Goal: Information Seeking & Learning: Learn about a topic

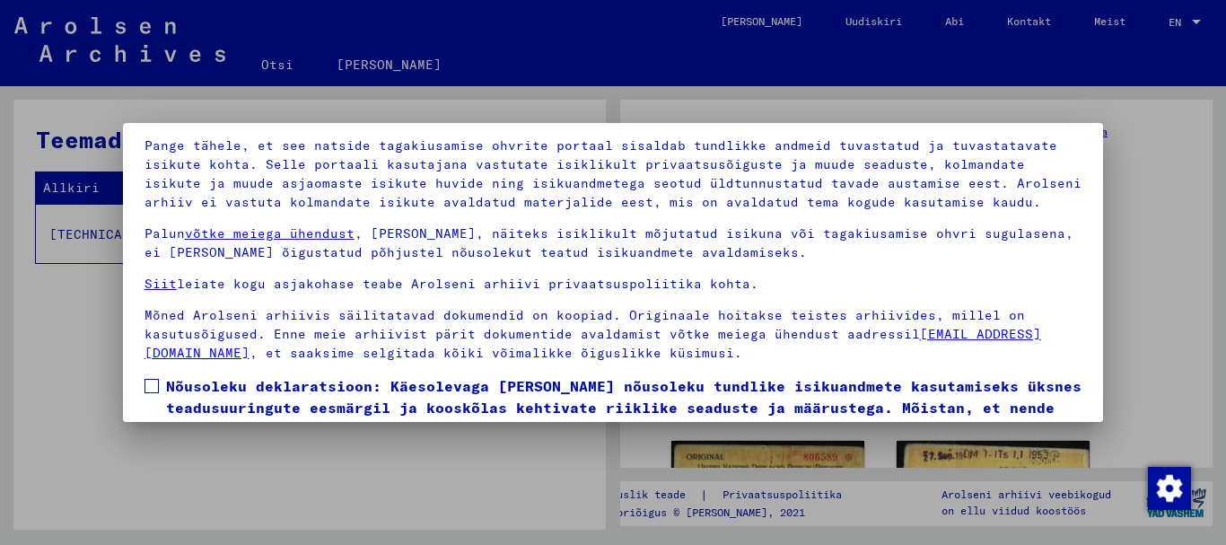
scroll to position [144, 0]
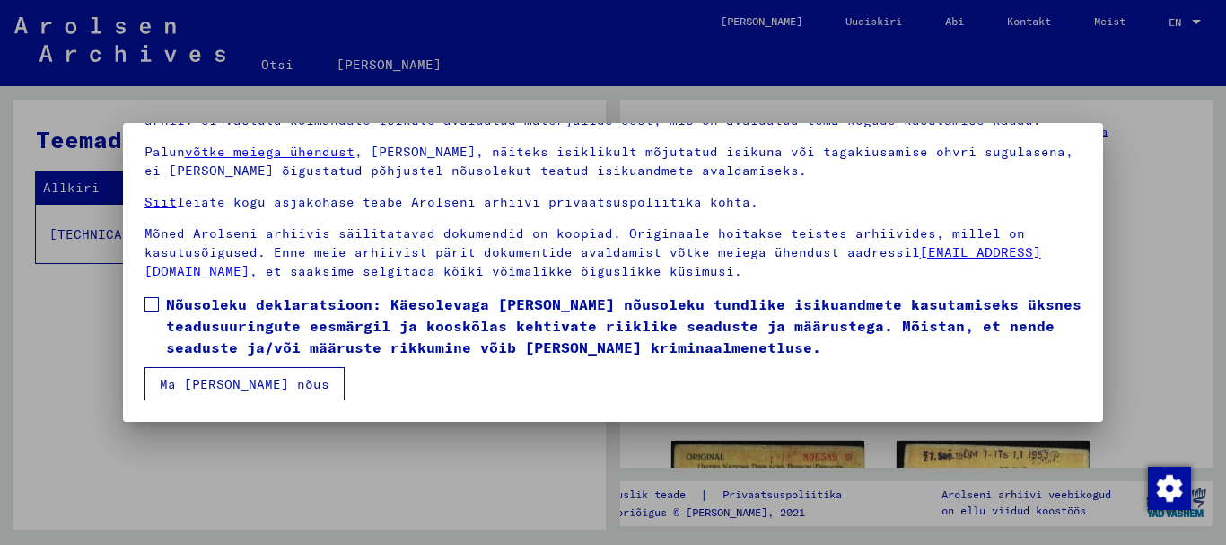
click at [207, 380] on font "Ma [PERSON_NAME] nõus" at bounding box center [245, 384] width 170 height 16
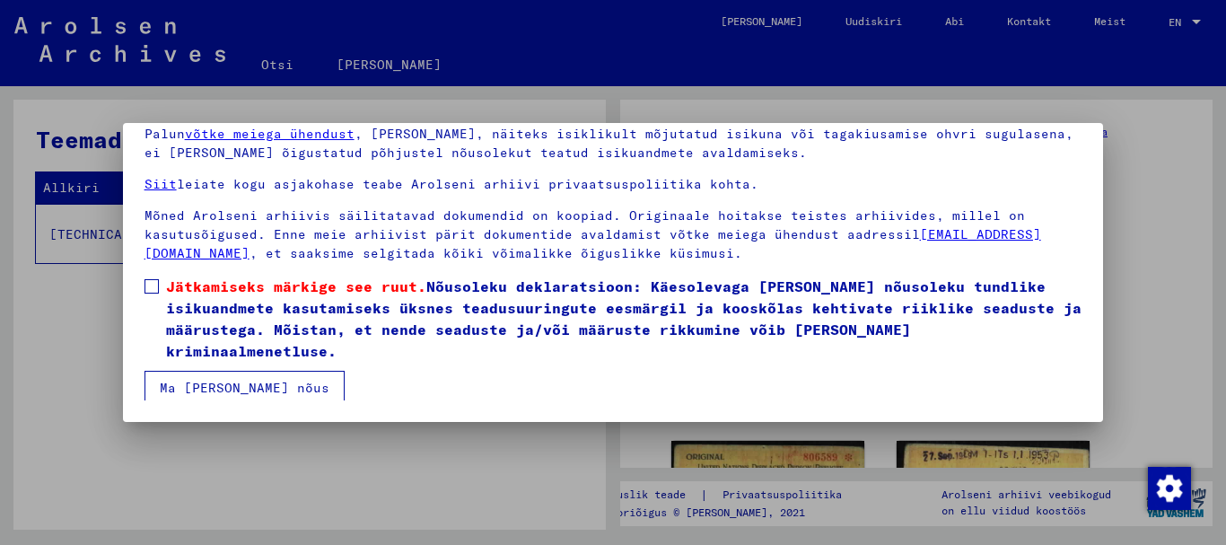
scroll to position [76, 0]
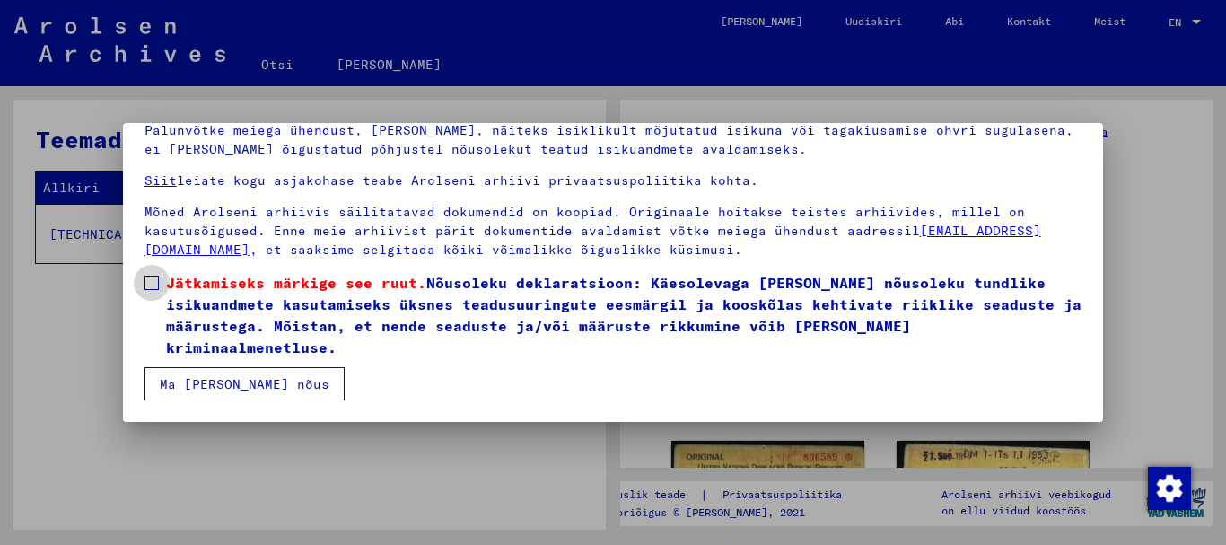
click at [152, 279] on span at bounding box center [151, 282] width 14 height 14
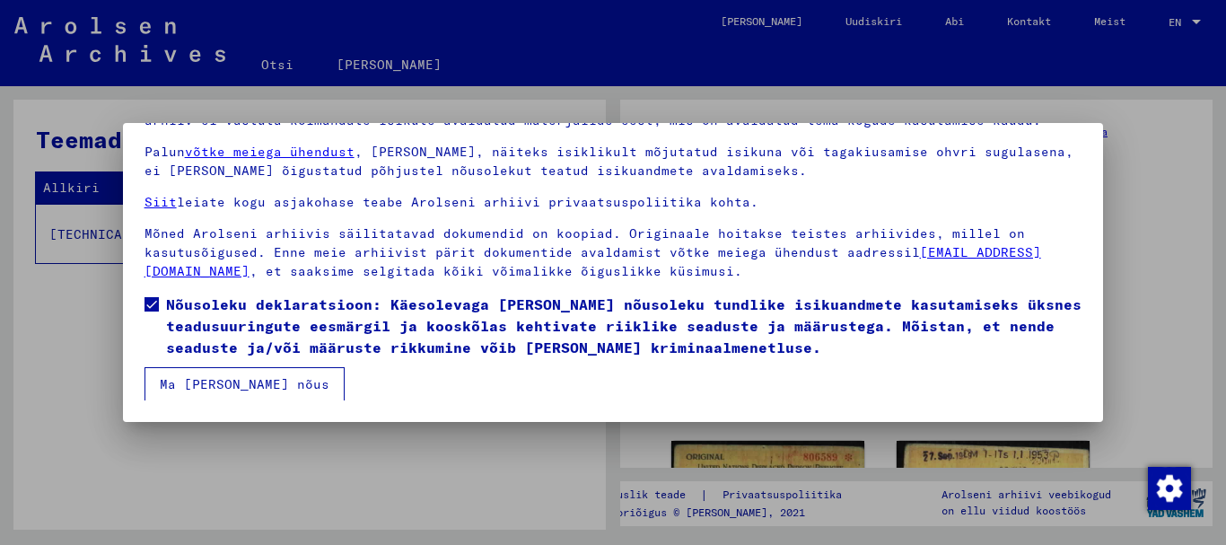
click at [204, 382] on font "Ma [PERSON_NAME] nõus" at bounding box center [245, 384] width 170 height 16
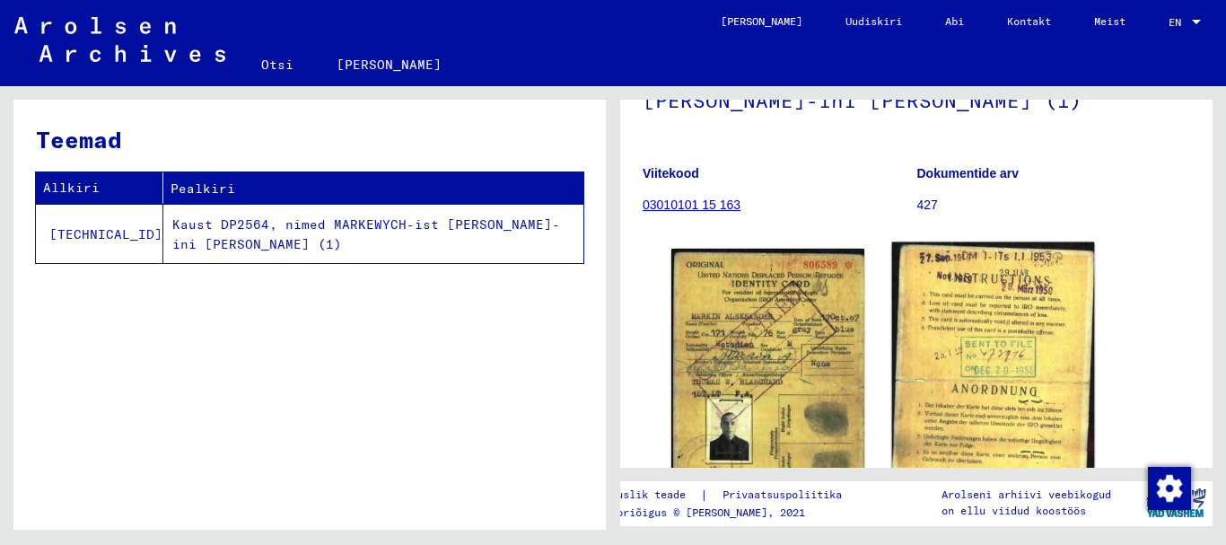
scroll to position [292, 0]
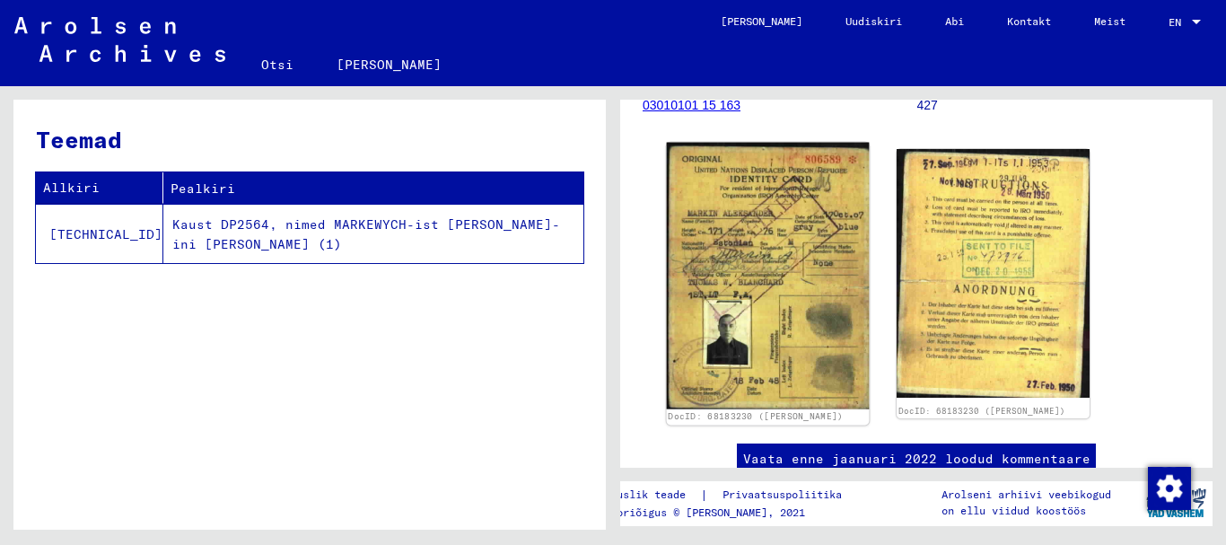
click at [764, 234] on img at bounding box center [768, 276] width 203 height 266
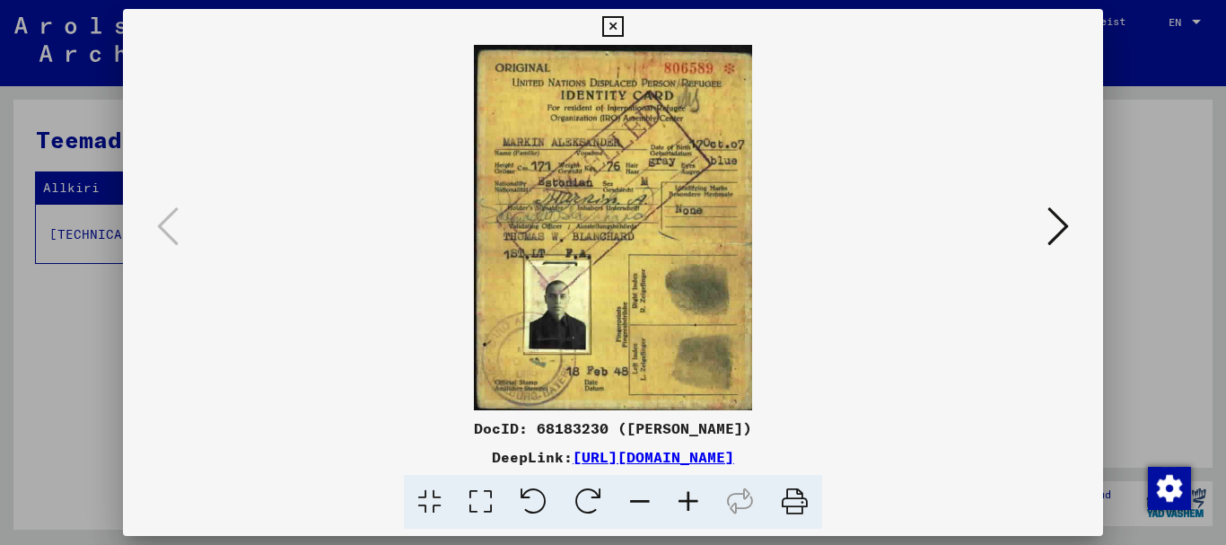
click at [477, 500] on icon at bounding box center [480, 502] width 51 height 55
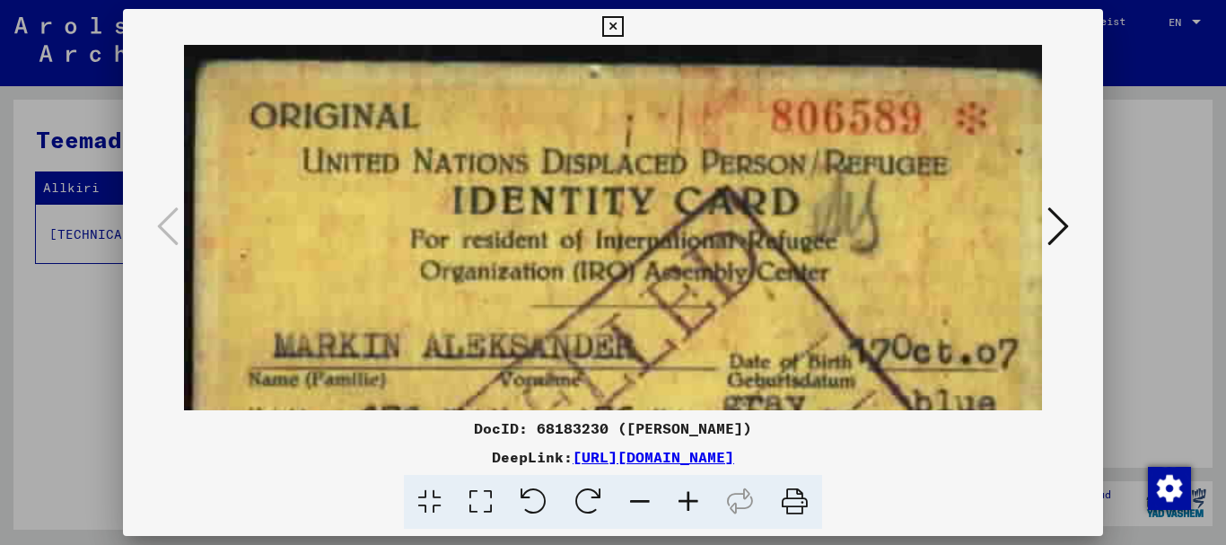
click at [478, 497] on icon at bounding box center [480, 502] width 51 height 55
click at [641, 499] on icon at bounding box center [639, 502] width 48 height 55
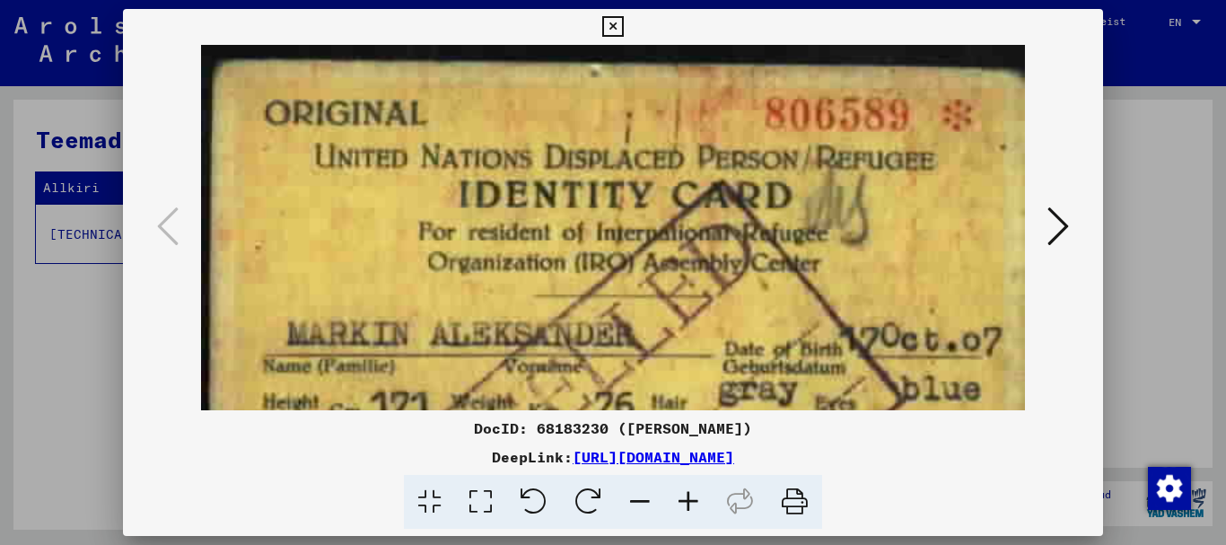
click at [641, 499] on icon at bounding box center [639, 502] width 48 height 55
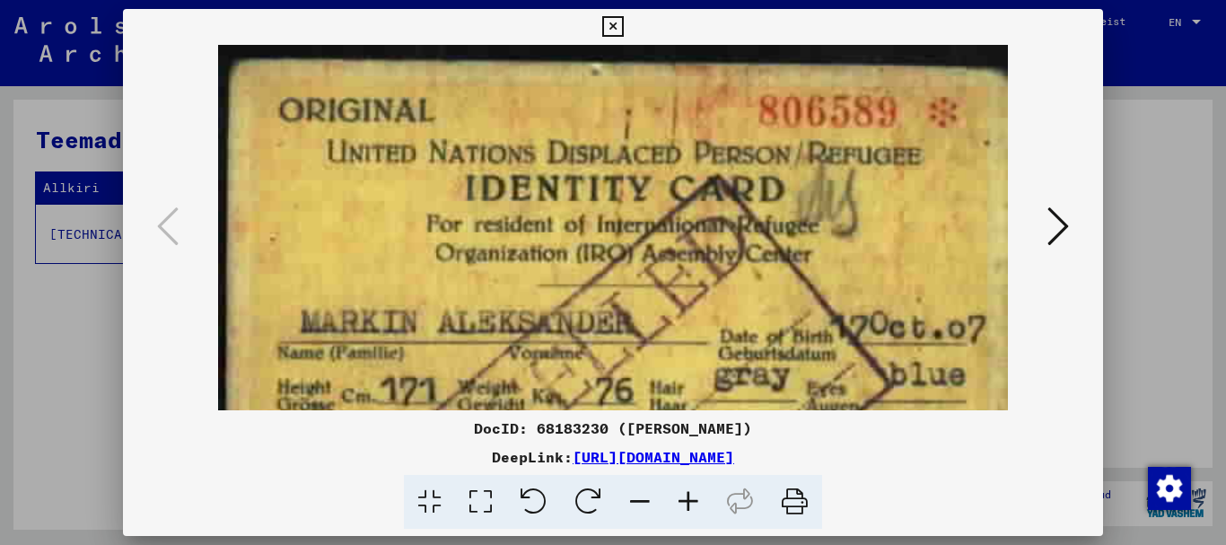
click at [641, 499] on icon at bounding box center [639, 502] width 48 height 55
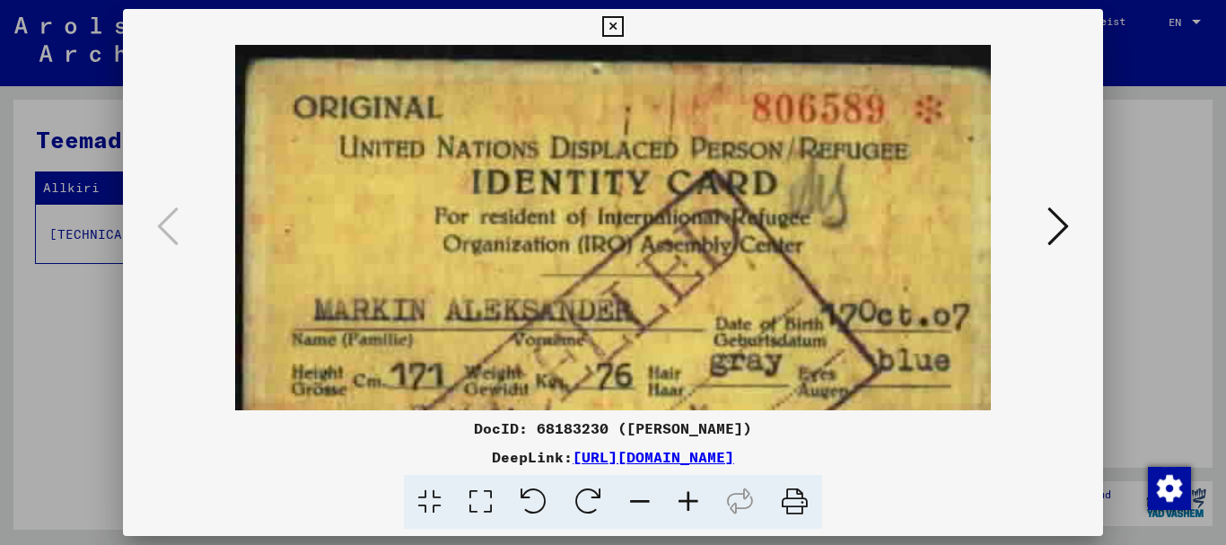
click at [640, 499] on icon at bounding box center [639, 502] width 48 height 55
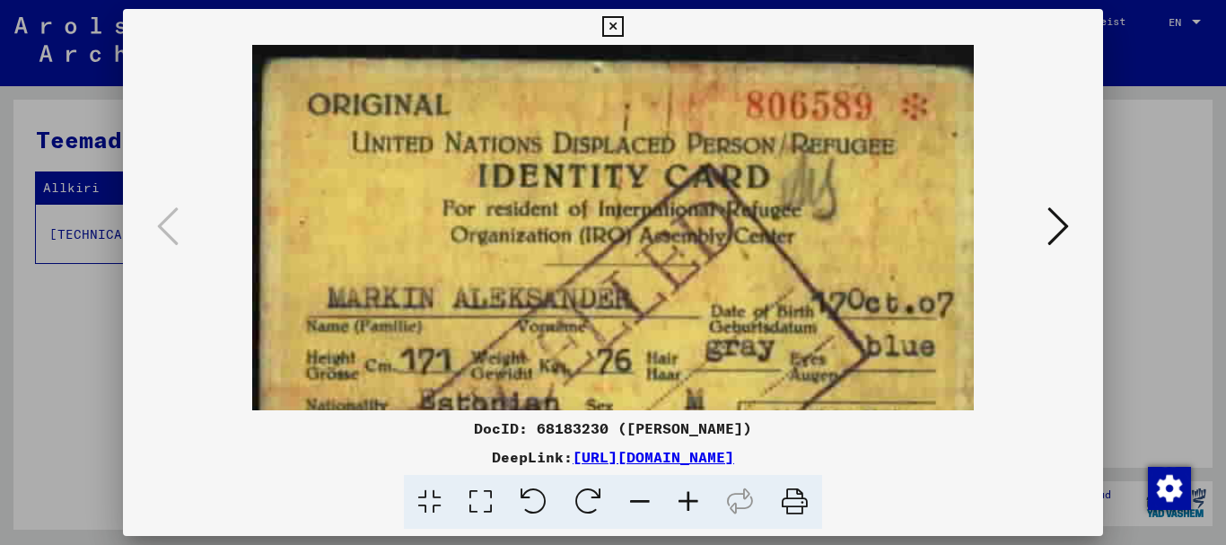
click at [639, 499] on icon at bounding box center [639, 502] width 48 height 55
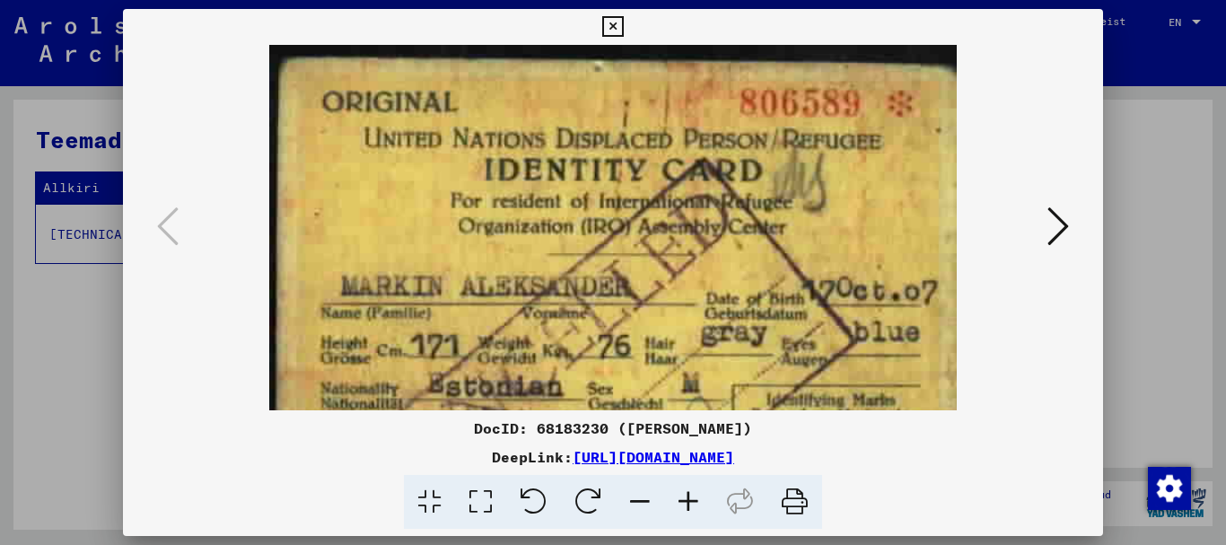
click at [639, 499] on icon at bounding box center [639, 502] width 48 height 55
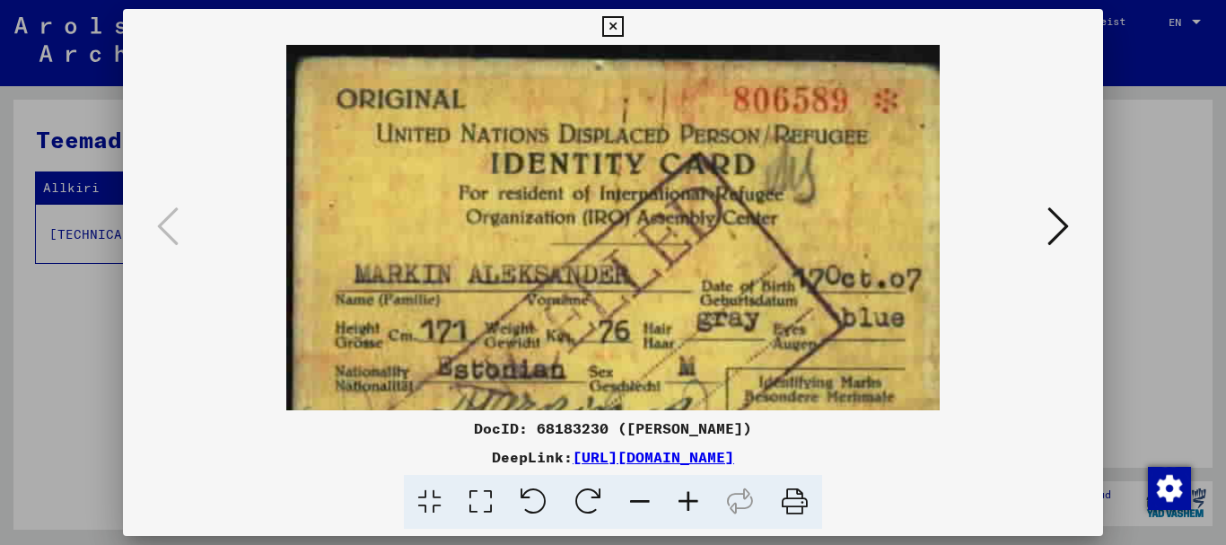
click at [639, 499] on icon at bounding box center [639, 502] width 48 height 55
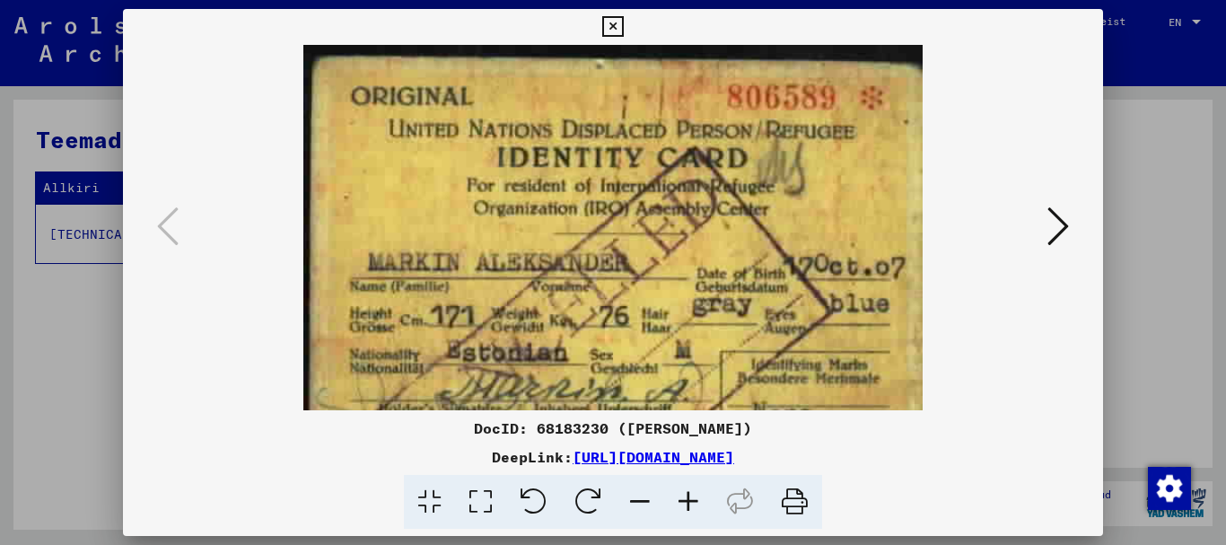
click at [639, 499] on icon at bounding box center [639, 502] width 48 height 55
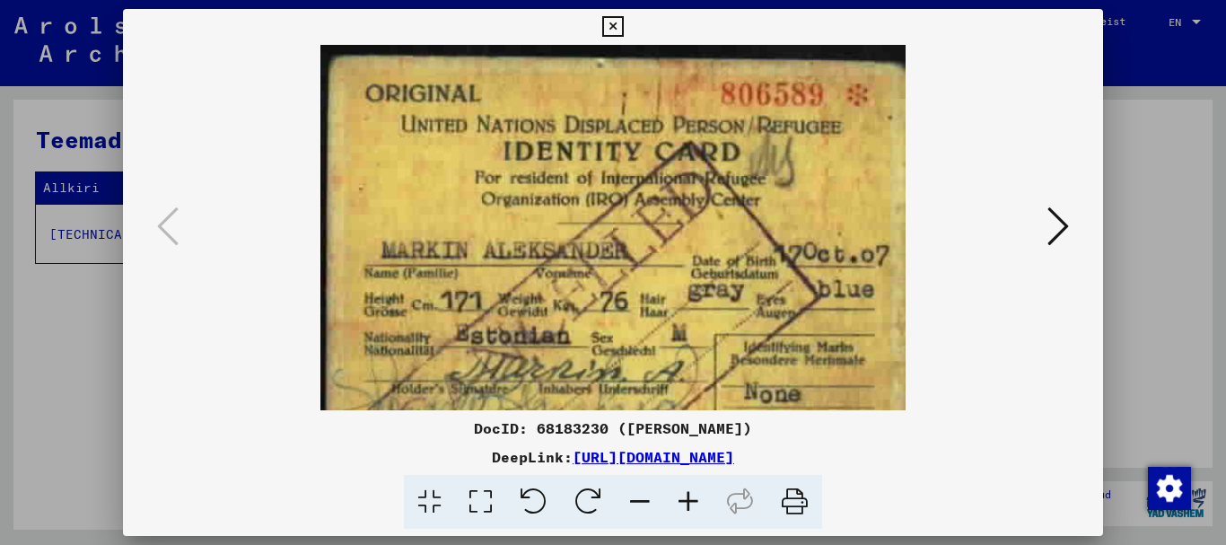
click at [637, 499] on icon at bounding box center [639, 502] width 48 height 55
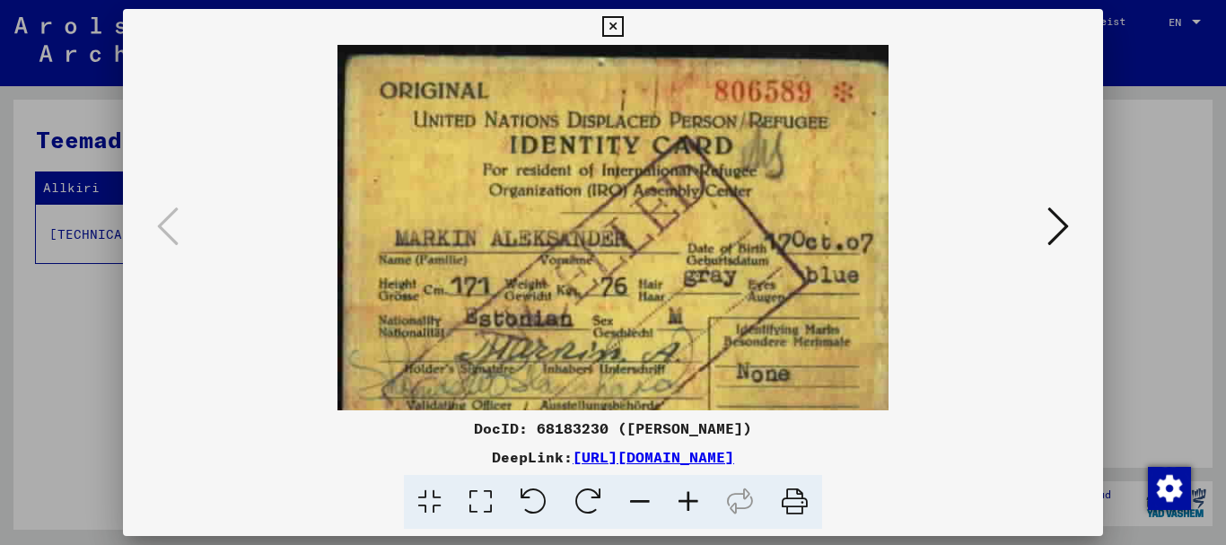
click at [637, 499] on icon at bounding box center [639, 502] width 48 height 55
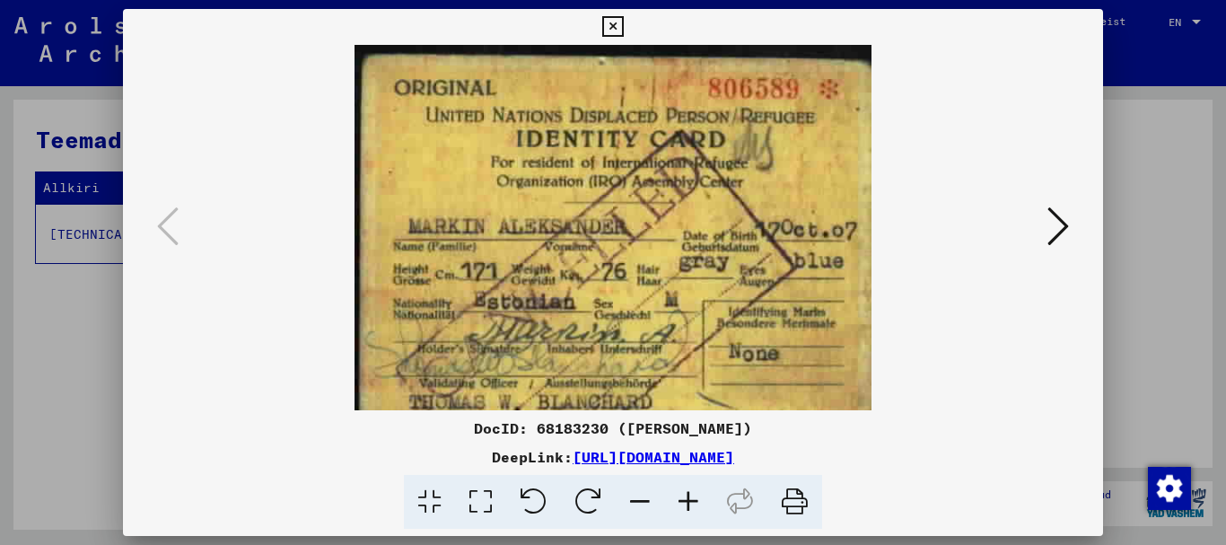
click at [637, 499] on icon at bounding box center [639, 502] width 48 height 55
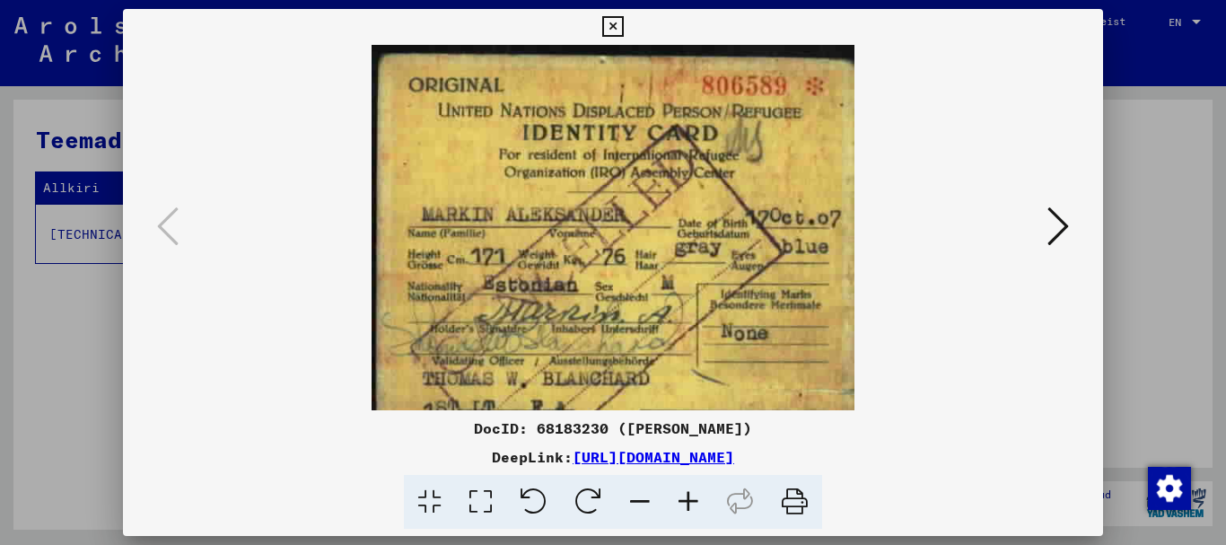
click at [637, 499] on icon at bounding box center [639, 502] width 48 height 55
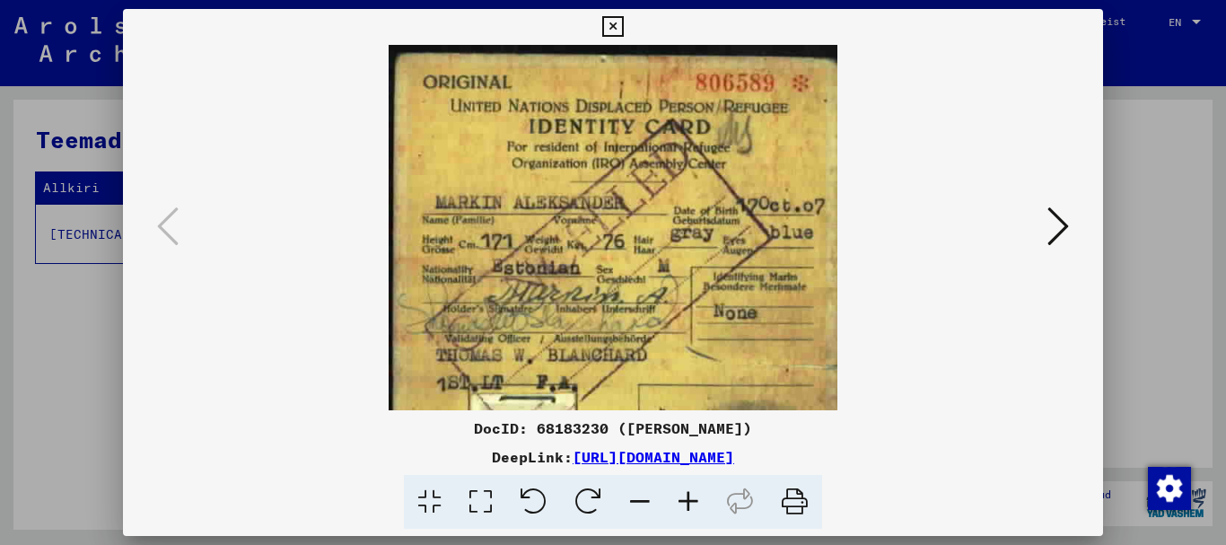
click at [637, 499] on icon at bounding box center [639, 502] width 48 height 55
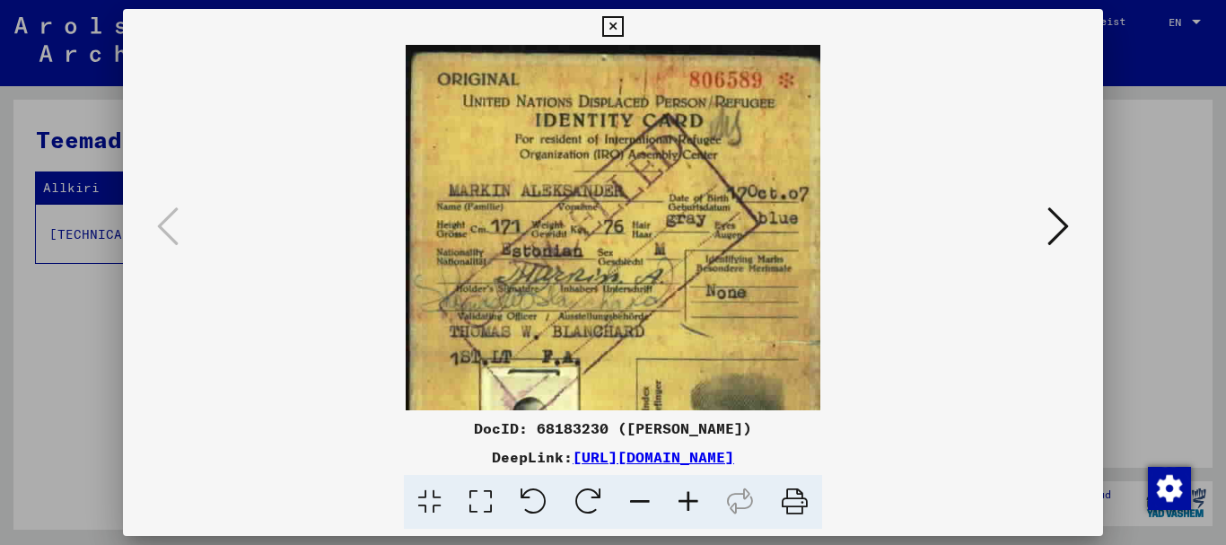
click at [637, 499] on icon at bounding box center [639, 502] width 48 height 55
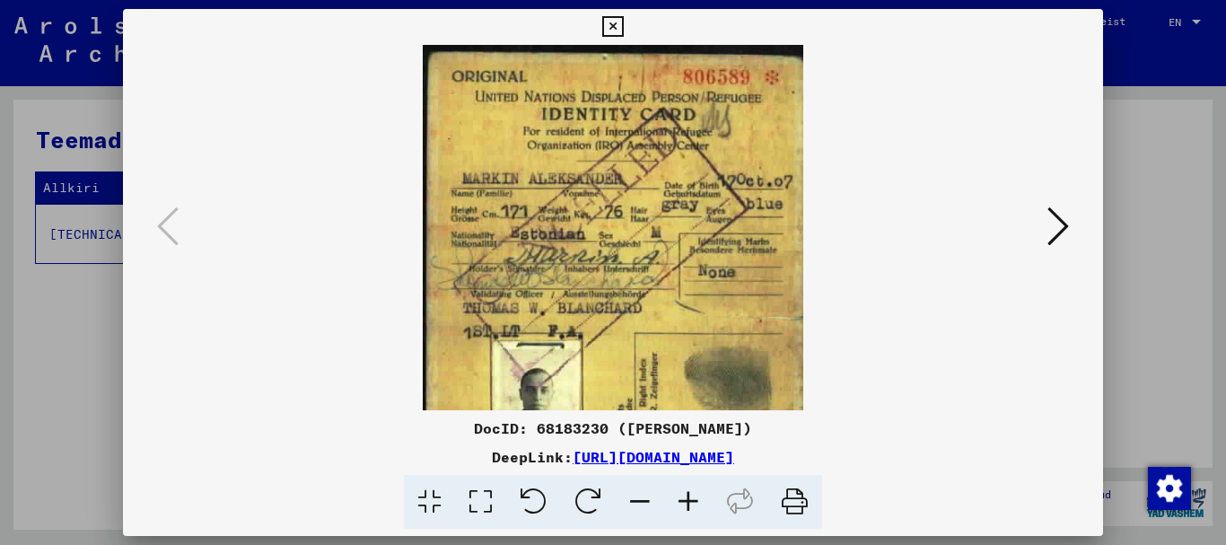
click at [637, 499] on icon at bounding box center [639, 502] width 48 height 55
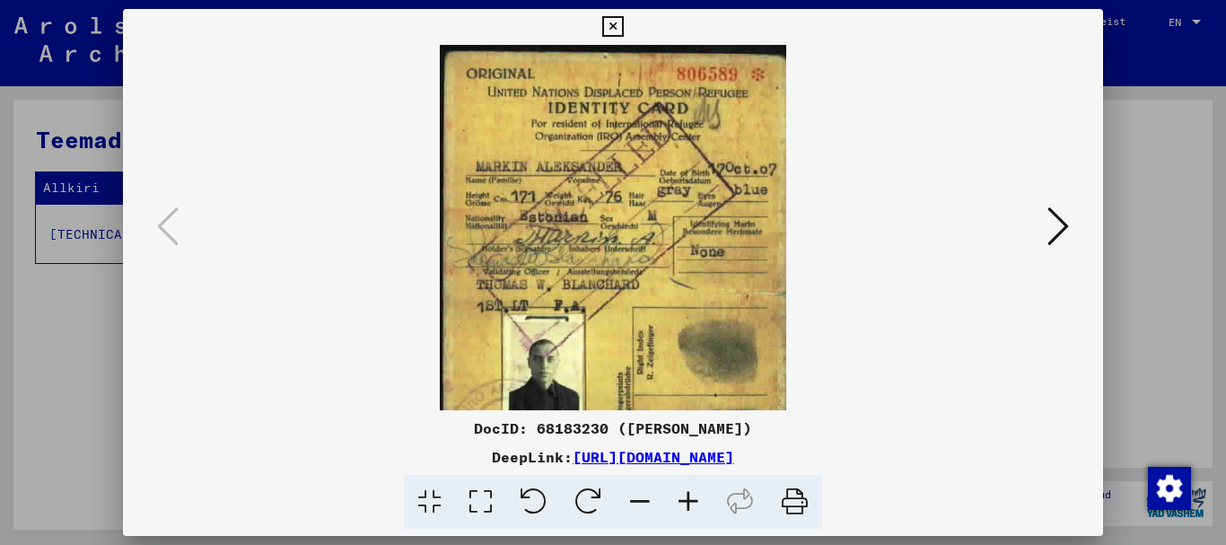
click at [637, 499] on icon at bounding box center [639, 502] width 48 height 55
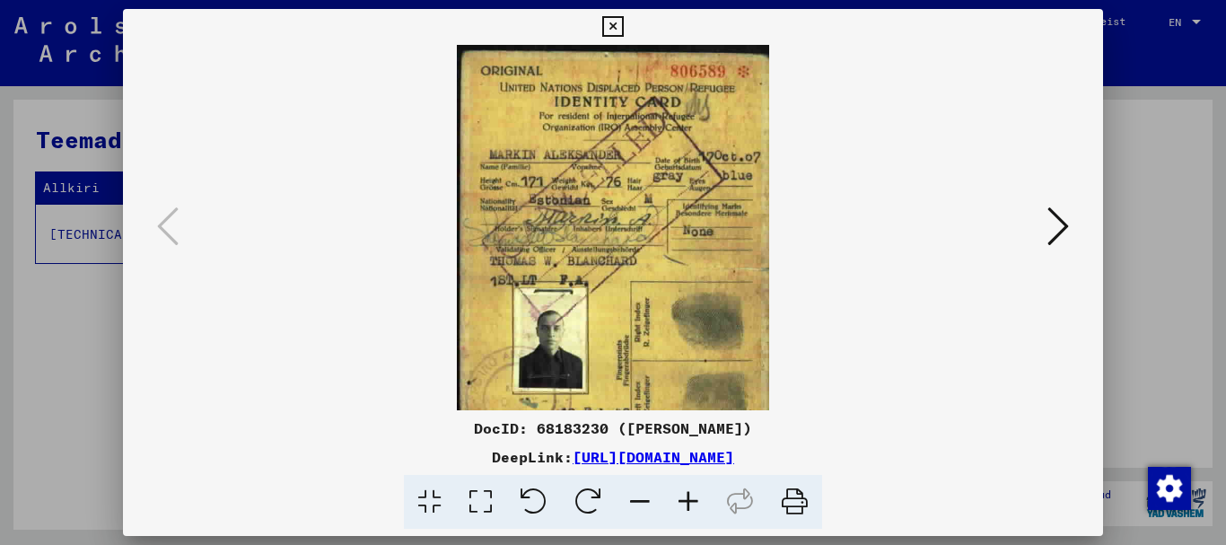
click at [637, 499] on icon at bounding box center [639, 502] width 48 height 55
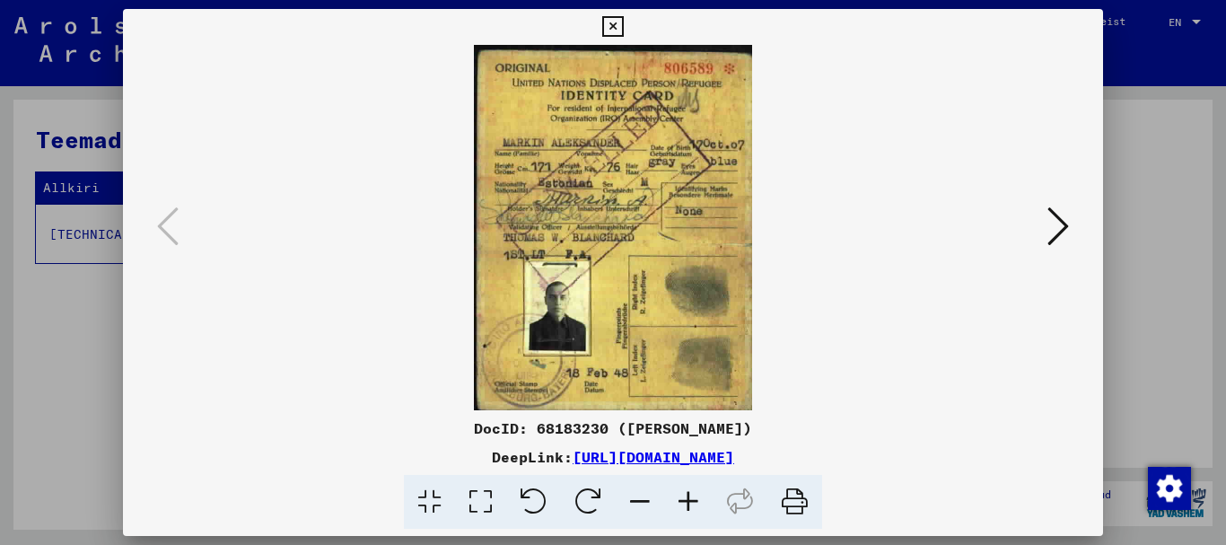
click at [424, 497] on icon at bounding box center [429, 502] width 51 height 55
click at [430, 497] on icon at bounding box center [429, 502] width 51 height 55
click at [614, 24] on icon at bounding box center [612, 27] width 21 height 22
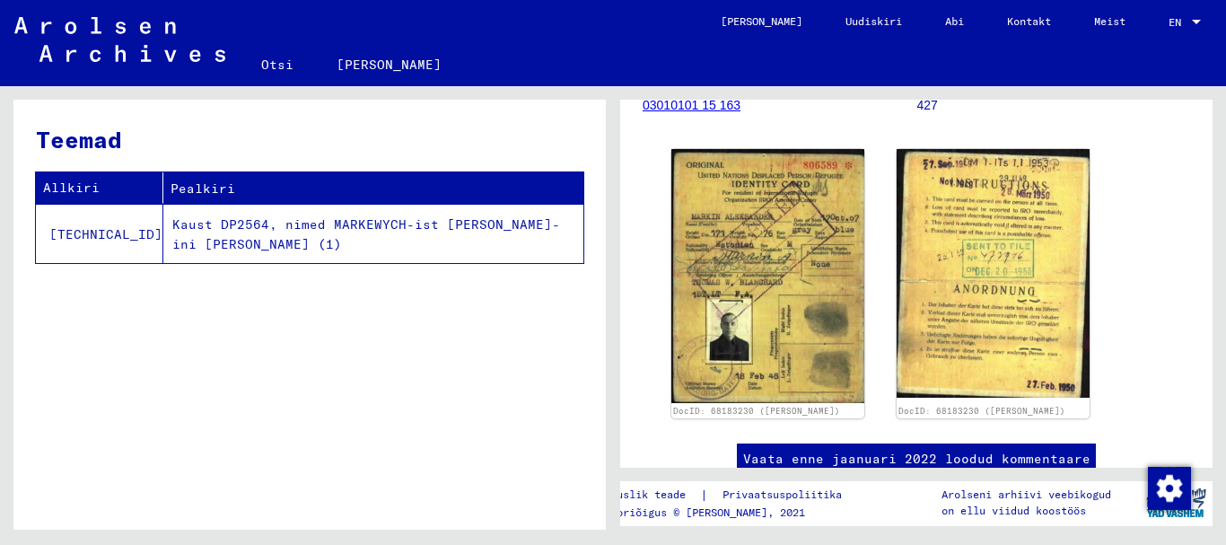
click at [948, 451] on font "Vaata enne jaanuari 2022 loodud kommentaare" at bounding box center [916, 458] width 347 height 16
